Goal: Information Seeking & Learning: Learn about a topic

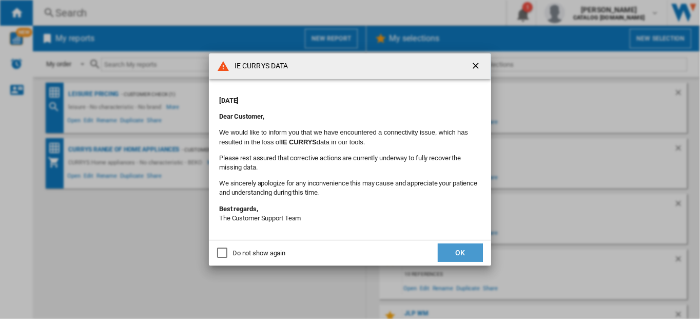
drag, startPoint x: 458, startPoint y: 258, endPoint x: 459, endPoint y: 242, distance: 15.4
click at [458, 258] on button "OK" at bounding box center [460, 252] width 45 height 18
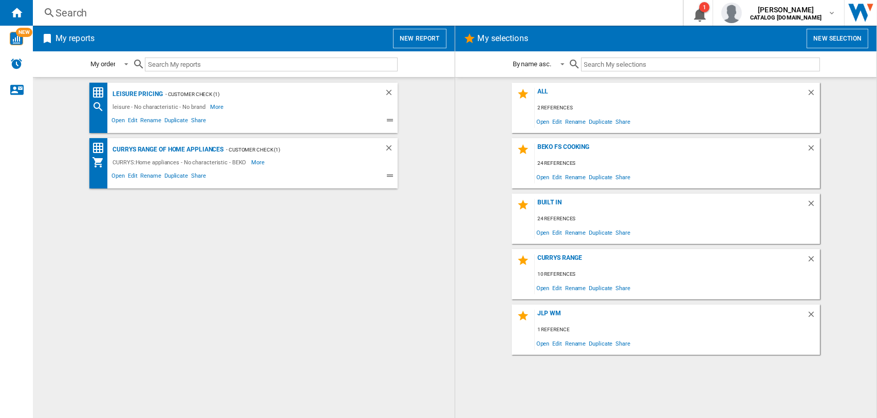
click at [68, 8] on div "Search" at bounding box center [355, 13] width 600 height 14
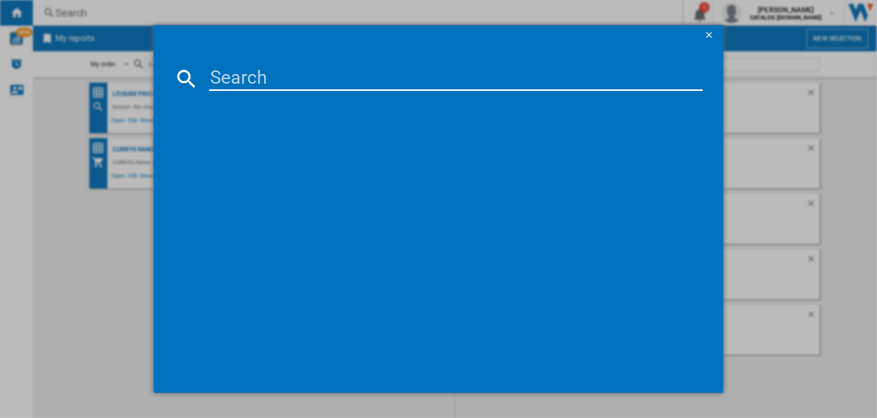
click at [266, 81] on input at bounding box center [456, 78] width 494 height 25
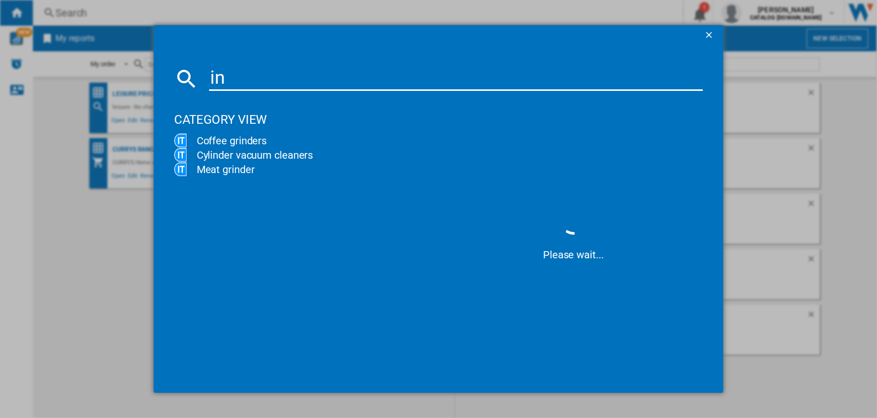
type input "i"
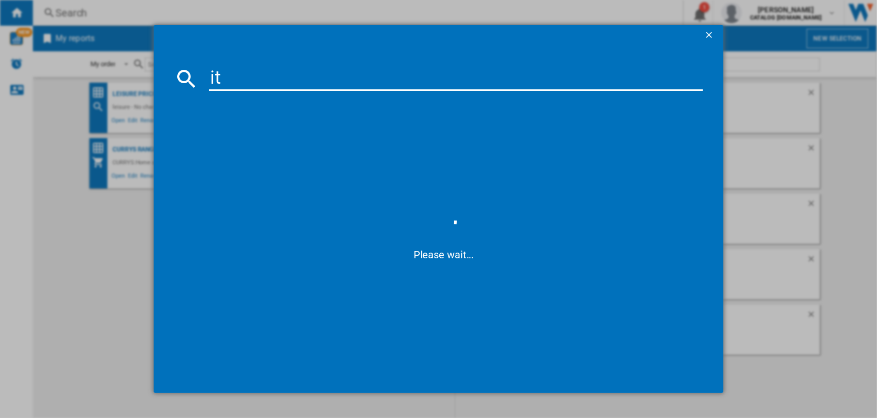
type input "i"
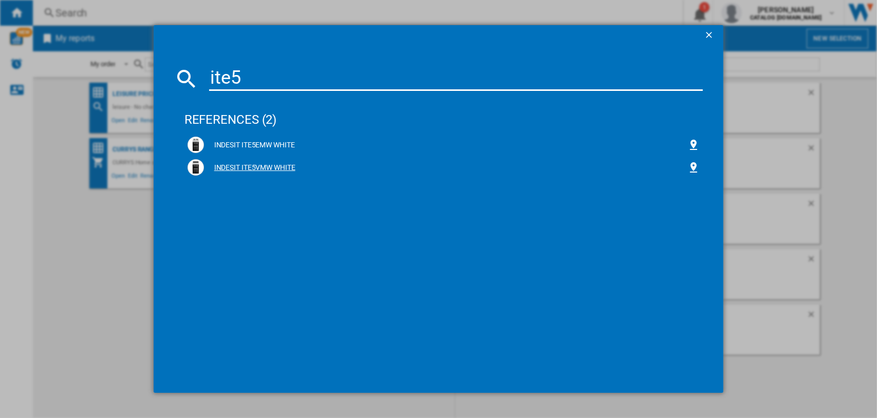
type input "ite5"
click at [256, 166] on div "INDESIT ITE5VMW WHITE" at bounding box center [446, 168] width 484 height 10
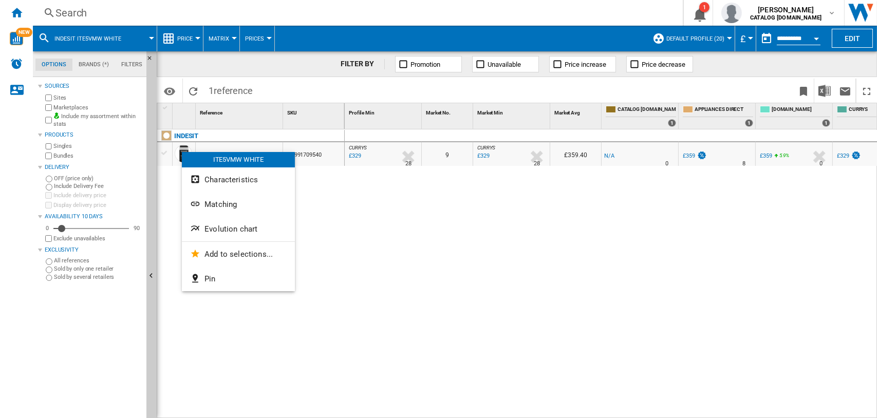
click at [218, 225] on span "Evolution chart" at bounding box center [230, 228] width 53 height 9
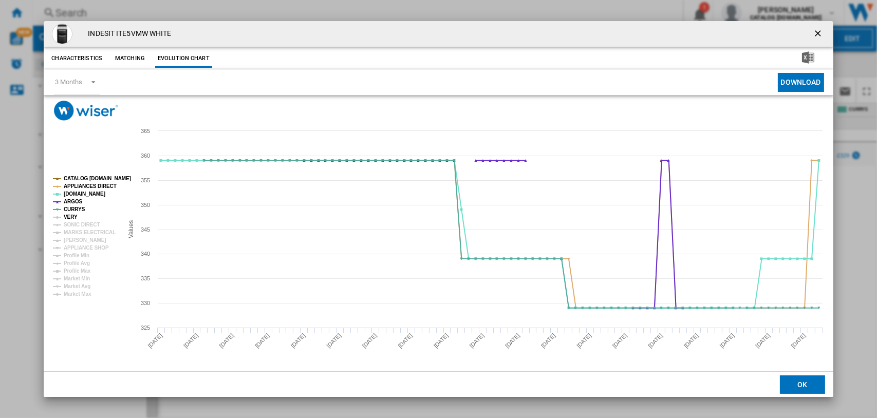
click at [66, 214] on tspan "VERY" at bounding box center [71, 217] width 14 height 6
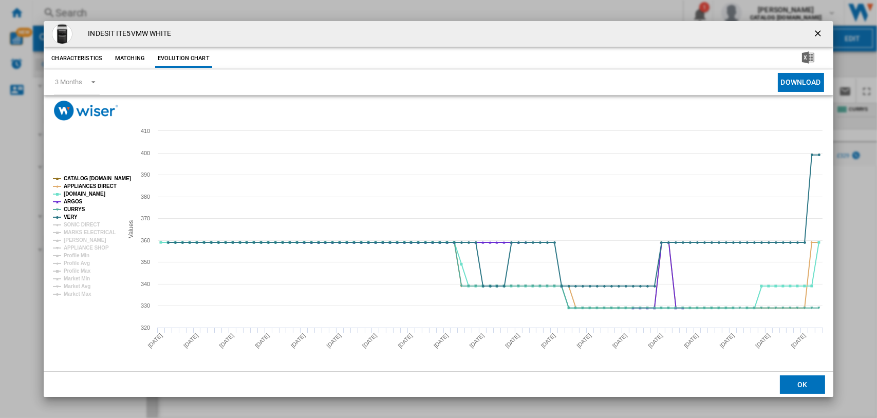
click at [71, 220] on tspan "VERY" at bounding box center [71, 217] width 14 height 6
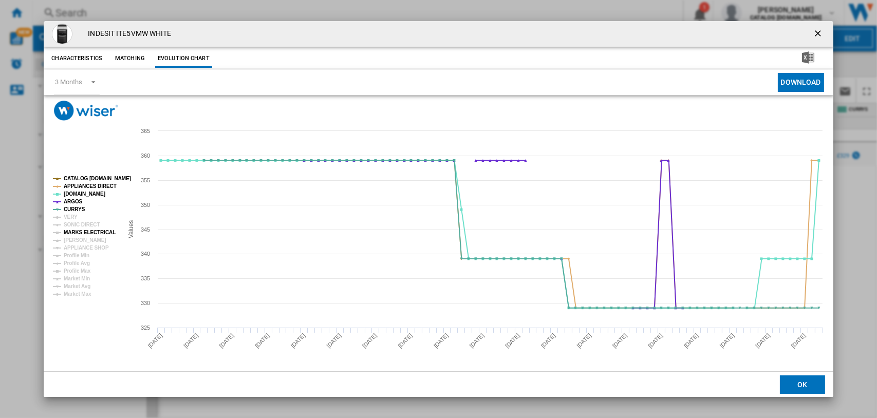
click at [75, 230] on tspan "MARKS ELECTRICAL" at bounding box center [90, 233] width 52 height 6
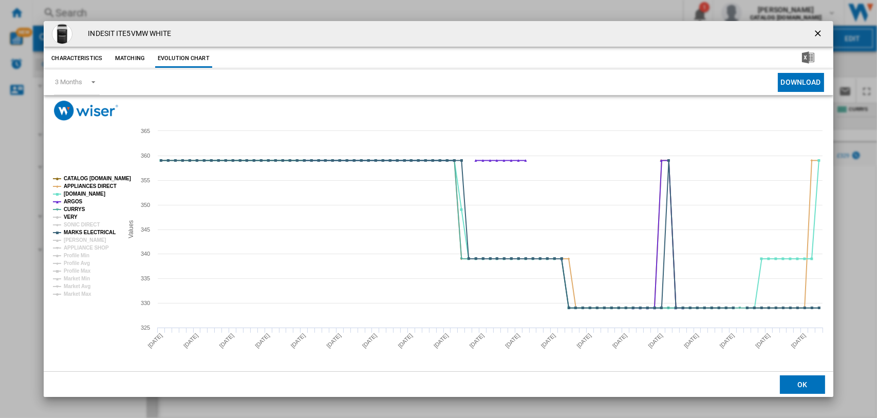
click at [71, 216] on tspan "VERY" at bounding box center [71, 217] width 14 height 6
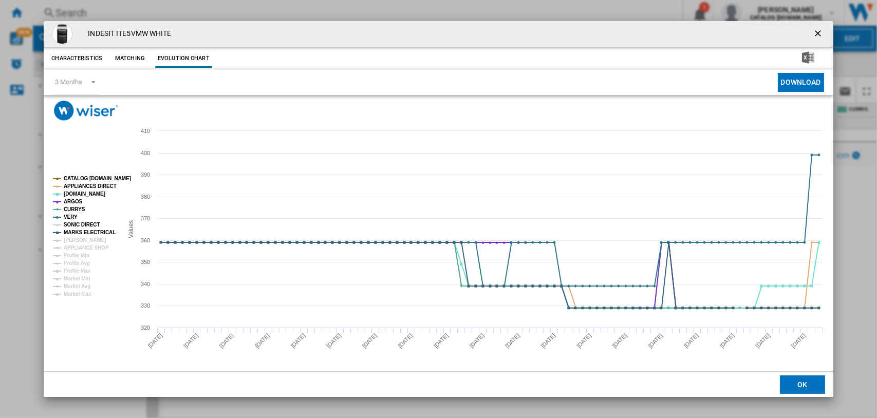
click at [71, 222] on tspan "SONIC DIRECT" at bounding box center [82, 225] width 36 height 6
click at [72, 237] on tspan "JD WILLIAMS" at bounding box center [85, 240] width 43 height 6
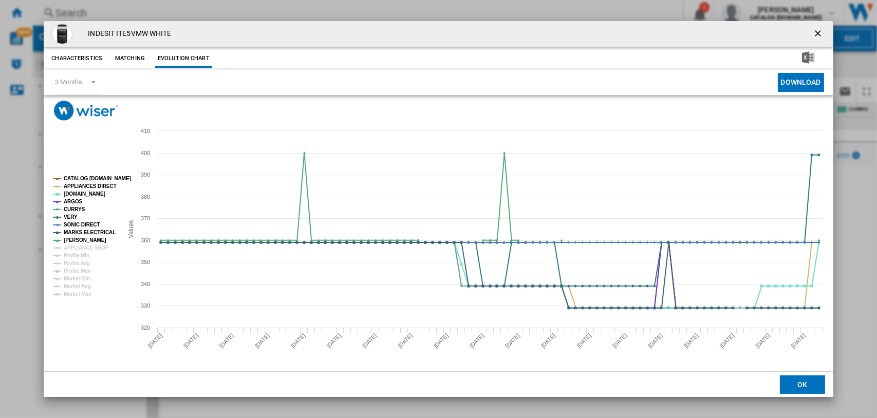
click at [77, 176] on tspan "CATALOG [DOMAIN_NAME]" at bounding box center [97, 179] width 67 height 6
click at [76, 184] on tspan "APPLIANCES DIRECT" at bounding box center [90, 186] width 53 height 6
click at [72, 202] on tspan "ARGOS" at bounding box center [73, 202] width 19 height 6
click at [74, 214] on tspan "VERY" at bounding box center [71, 217] width 14 height 6
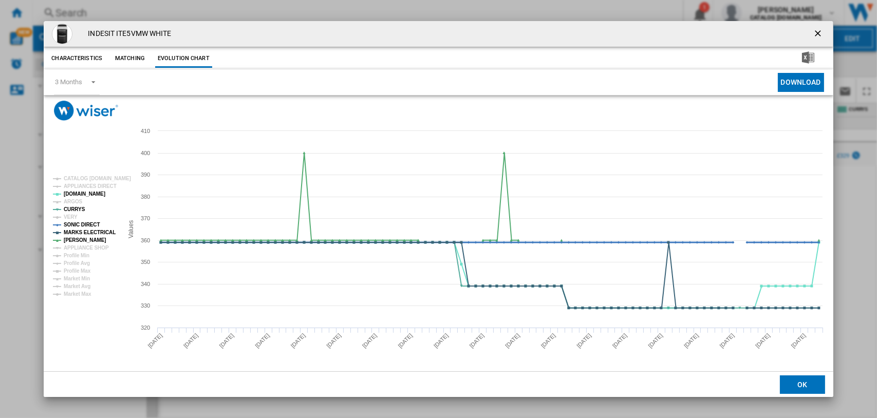
click at [74, 224] on tspan "SONIC DIRECT" at bounding box center [82, 225] width 36 height 6
click at [78, 231] on tspan "MARKS ELECTRICAL" at bounding box center [90, 233] width 52 height 6
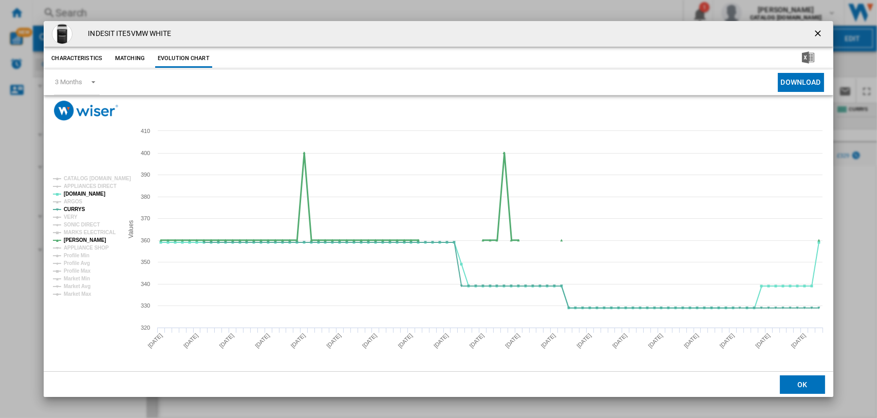
click at [78, 237] on tspan "JD WILLIAMS" at bounding box center [85, 240] width 43 height 6
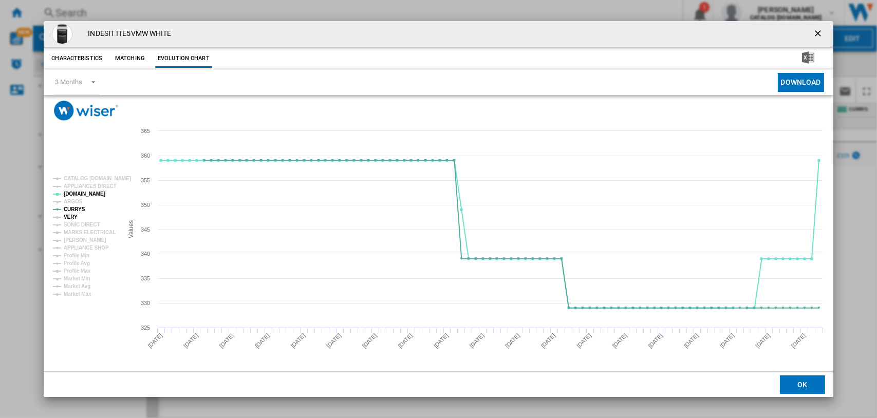
click at [75, 214] on tspan "VERY" at bounding box center [71, 217] width 14 height 6
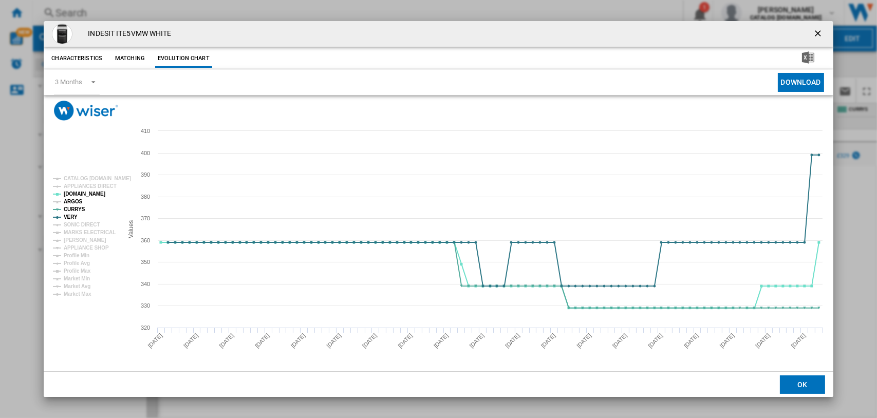
click at [73, 201] on tspan "ARGOS" at bounding box center [73, 202] width 19 height 6
click at [700, 35] on ng-md-icon "getI18NText('BUTTONS.CLOSE_DIALOG')" at bounding box center [818, 34] width 12 height 12
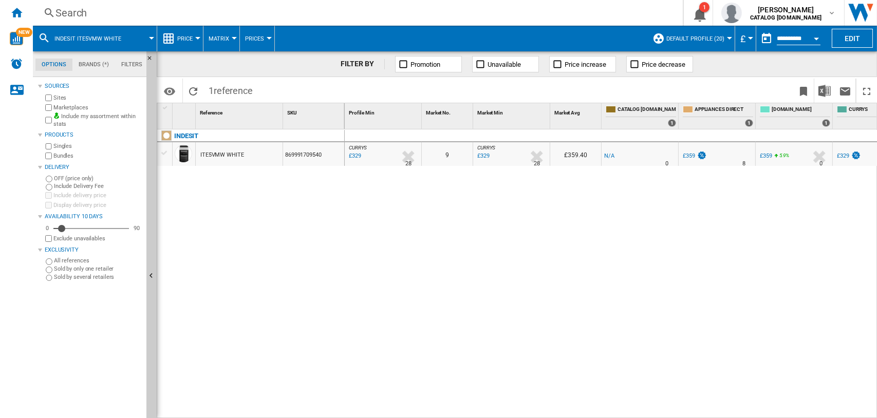
click at [67, 11] on div "Search" at bounding box center [355, 13] width 600 height 14
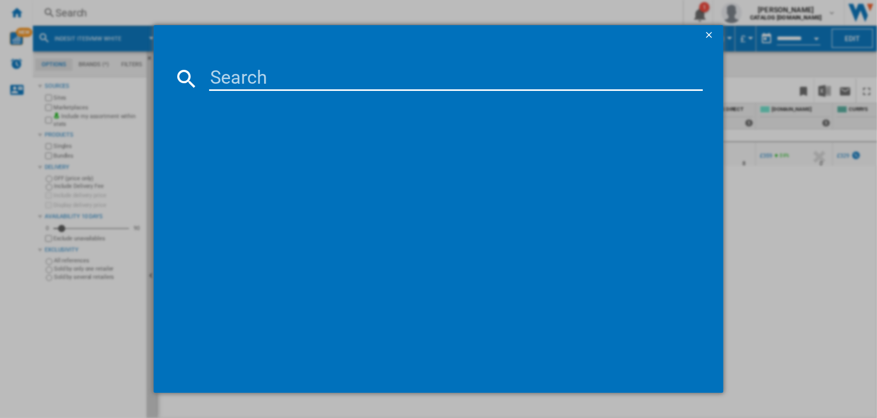
click at [268, 86] on input at bounding box center [456, 78] width 494 height 25
type input "idg6gs"
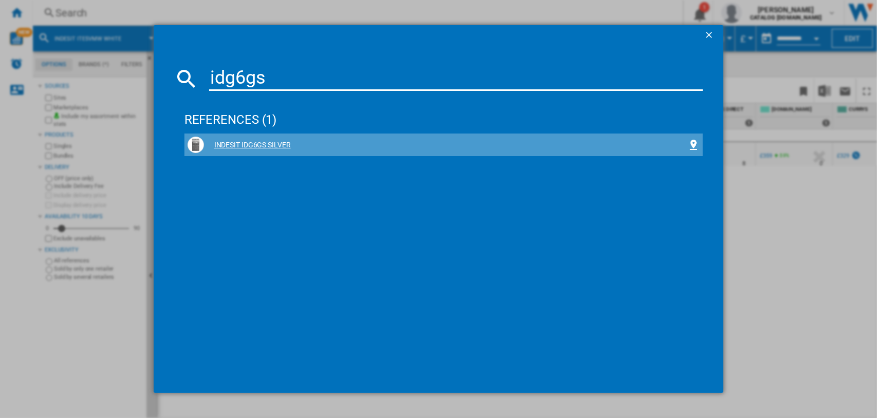
click at [255, 148] on div "INDESIT IDG6GS SILVER" at bounding box center [446, 145] width 484 height 10
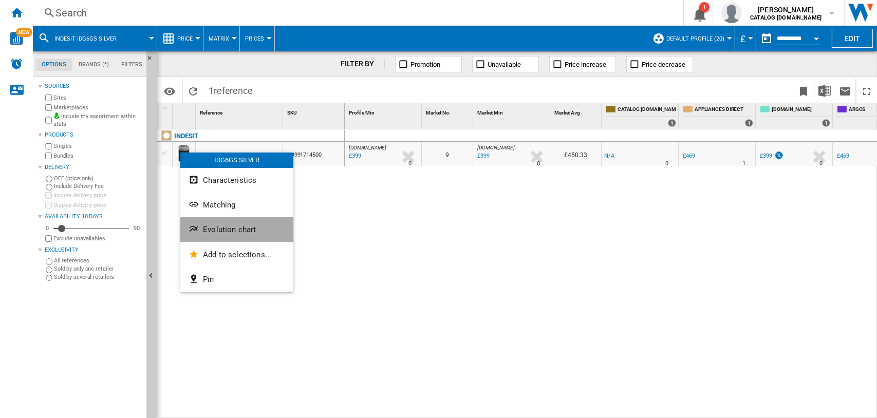
click at [207, 224] on button "Evolution chart" at bounding box center [236, 229] width 113 height 25
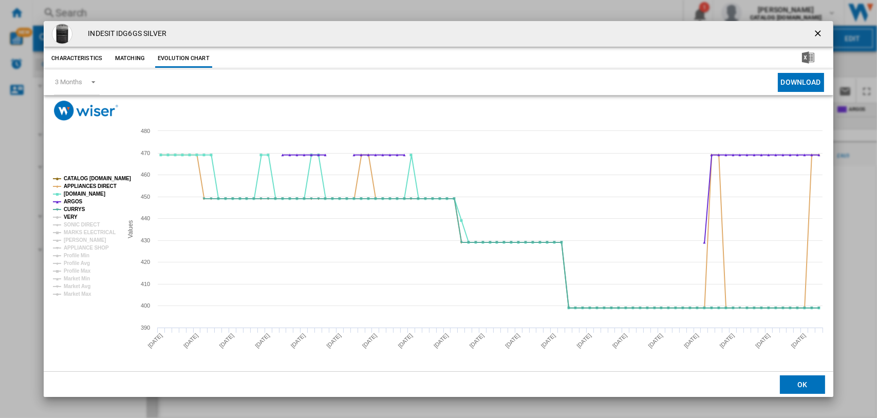
click at [73, 218] on tspan "VERY" at bounding box center [71, 217] width 14 height 6
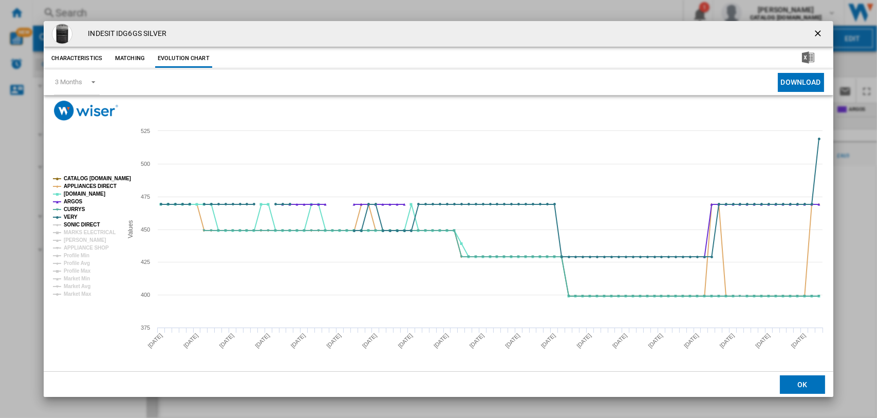
click at [76, 225] on tspan "SONIC DIRECT" at bounding box center [82, 225] width 36 height 6
click at [75, 235] on tspan "MARKS ELECTRICAL" at bounding box center [90, 233] width 52 height 6
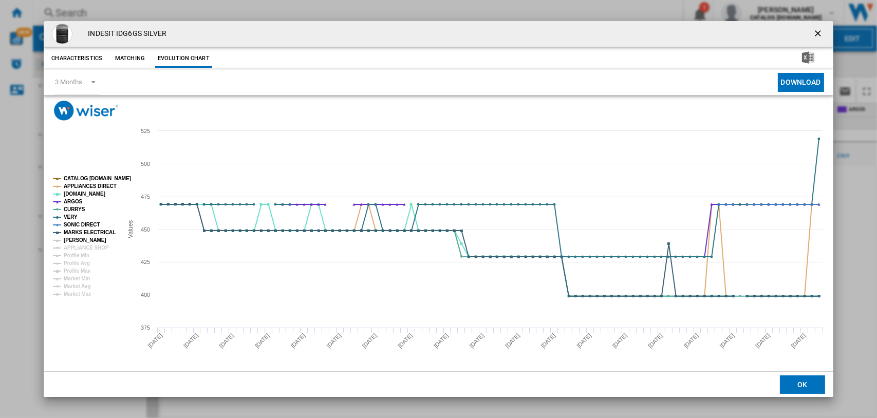
click at [75, 241] on tspan "JD WILLIAMS" at bounding box center [85, 240] width 43 height 6
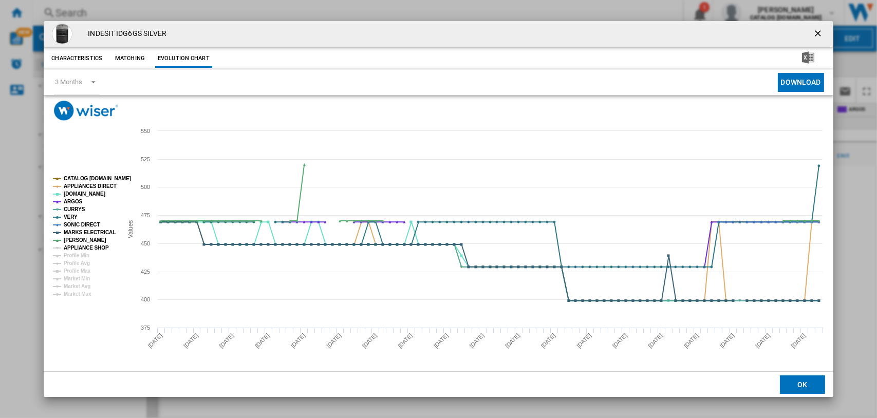
click at [75, 245] on tspan "APPLIANCE SHOP" at bounding box center [86, 248] width 45 height 6
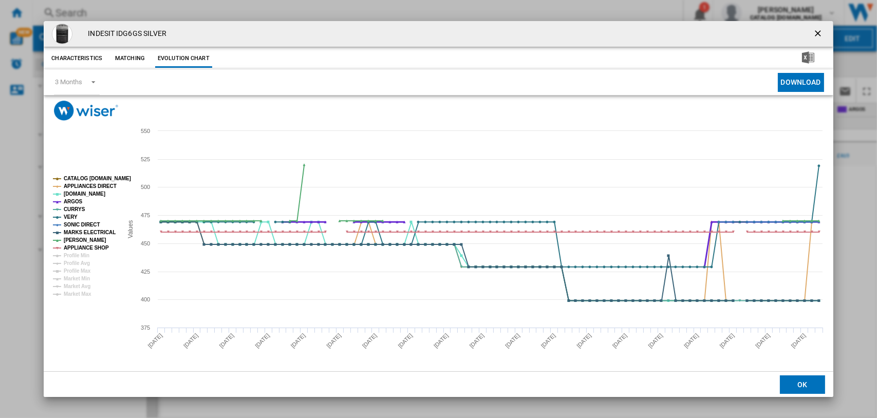
click at [75, 203] on tspan "ARGOS" at bounding box center [73, 202] width 19 height 6
click at [73, 192] on tspan "[DOMAIN_NAME]" at bounding box center [85, 194] width 42 height 6
click at [75, 184] on tspan "APPLIANCES DIRECT" at bounding box center [90, 186] width 53 height 6
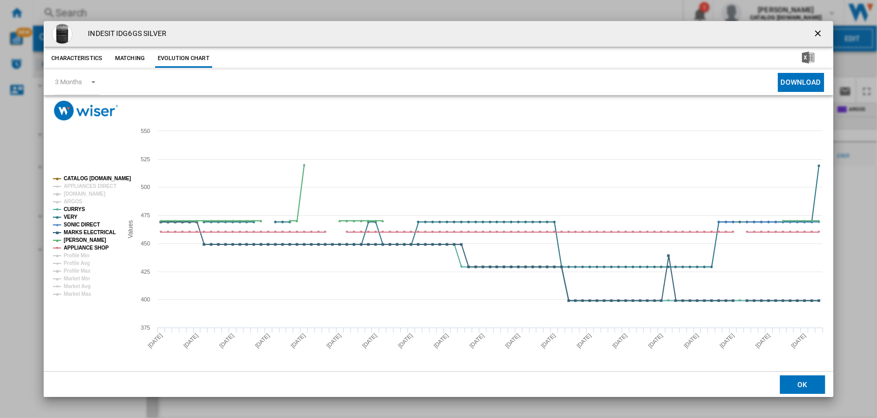
click at [77, 179] on tspan "CATALOG [DOMAIN_NAME]" at bounding box center [97, 179] width 67 height 6
click at [66, 215] on tspan "VERY" at bounding box center [71, 217] width 14 height 6
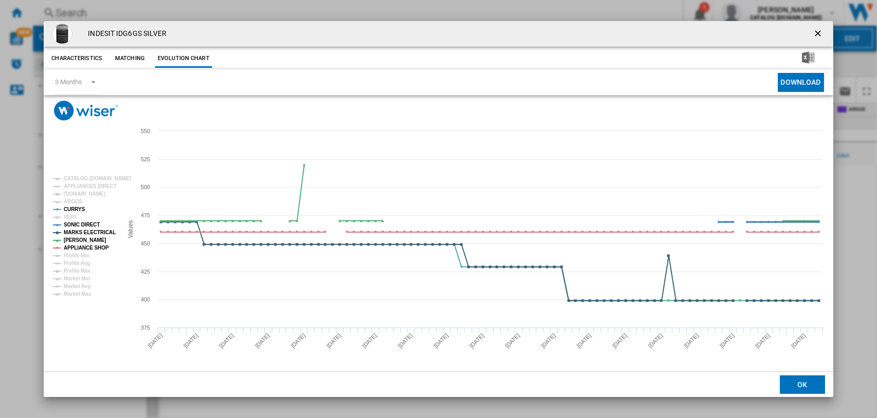
click at [77, 225] on tspan "SONIC DIRECT" at bounding box center [82, 225] width 36 height 6
click at [77, 230] on tspan "MARKS ELECTRICAL" at bounding box center [90, 233] width 52 height 6
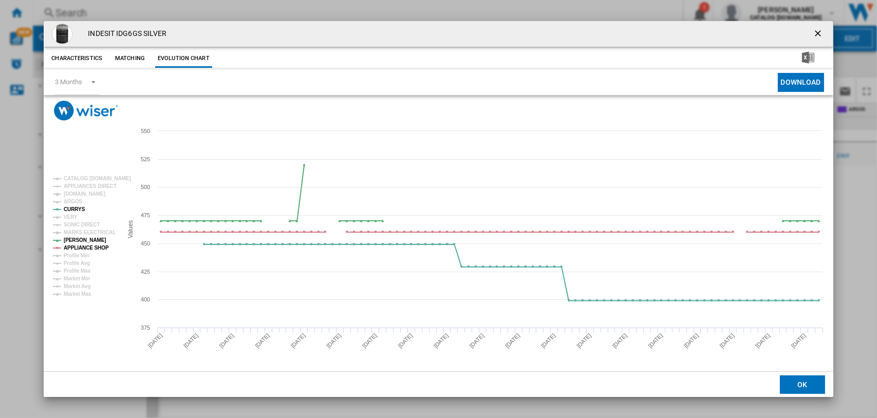
click at [77, 237] on tspan "JD WILLIAMS" at bounding box center [85, 240] width 43 height 6
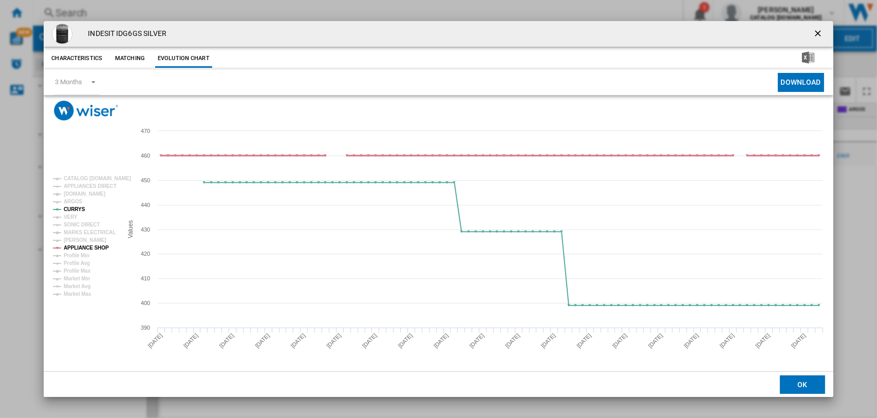
click at [77, 245] on tspan "APPLIANCE SHOP" at bounding box center [86, 248] width 45 height 6
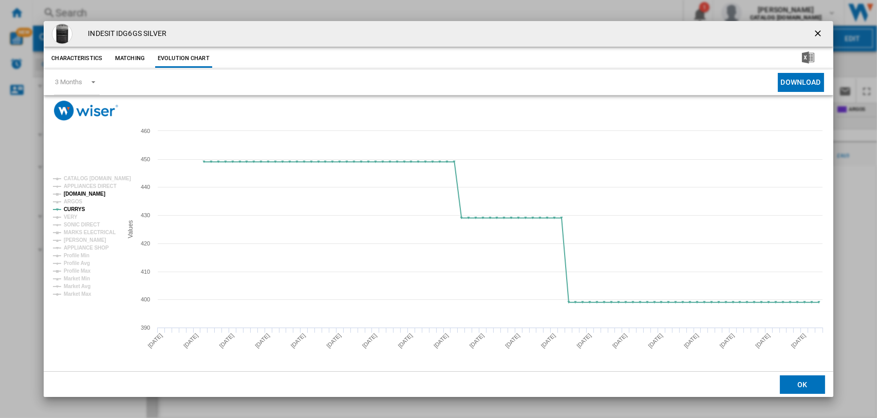
click at [77, 192] on tspan "[DOMAIN_NAME]" at bounding box center [85, 194] width 42 height 6
